Goal: Transaction & Acquisition: Download file/media

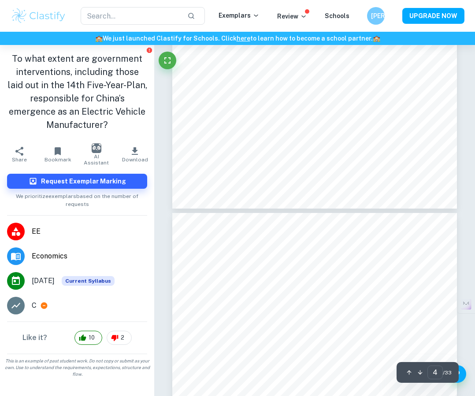
scroll to position [994, 0]
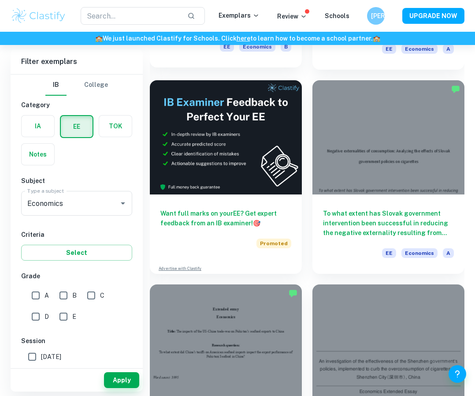
scroll to position [234, 0]
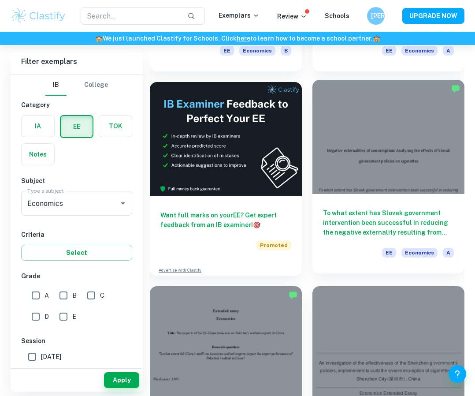
click at [375, 219] on h6 "To what extent has Slovak government intervention been successful in reducing t…" at bounding box center [388, 222] width 131 height 29
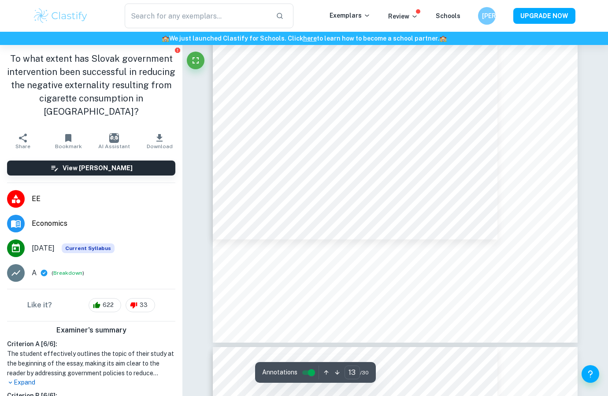
scroll to position [6174, 0]
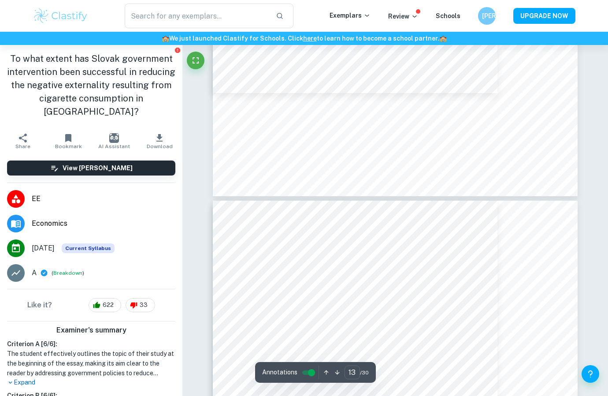
type input "14"
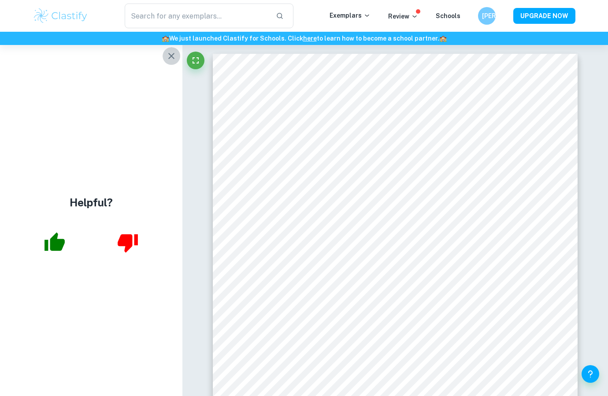
click at [168, 53] on icon "button" at bounding box center [171, 56] width 11 height 11
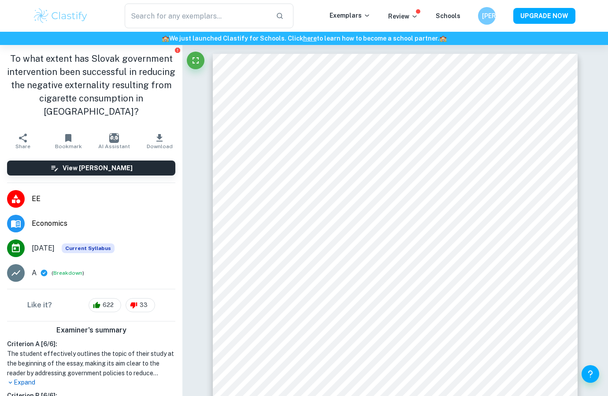
click at [159, 143] on span "Download" at bounding box center [160, 146] width 26 height 6
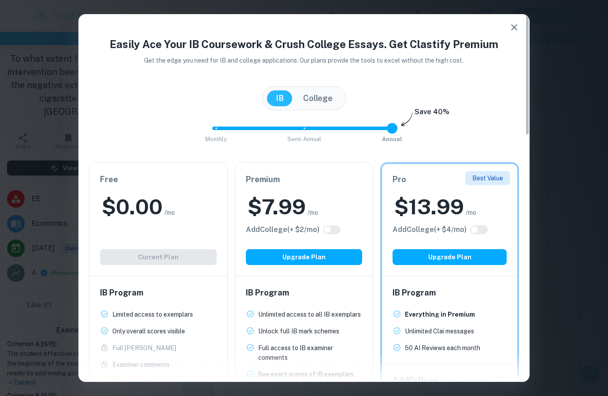
click at [148, 256] on div "Free $ 0.00 /mo Add College (+ $ 2 /mo) Current Plan" at bounding box center [158, 219] width 138 height 113
click at [49, 287] on div "Easily Ace Your IB Coursework & Crush College Essays. Get Clastify Premium Get …" at bounding box center [304, 198] width 608 height 396
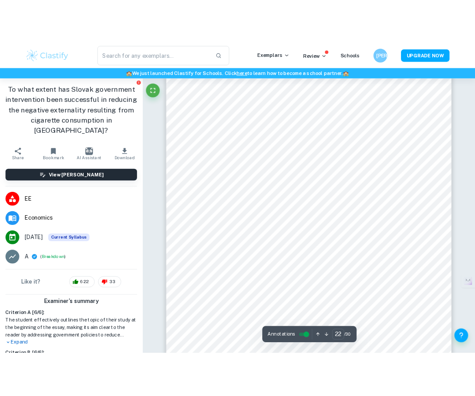
scroll to position [10346, 0]
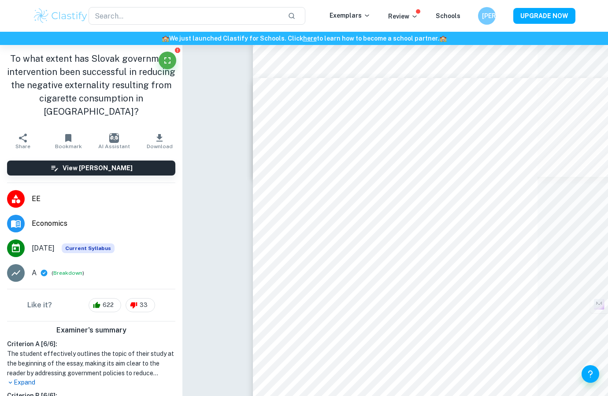
type input "28"
